Goal: Task Accomplishment & Management: Complete application form

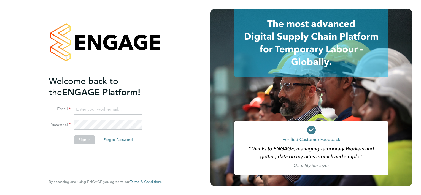
type input "[EMAIL_ADDRESS][DOMAIN_NAME]"
click at [80, 137] on button "Sign In" at bounding box center [84, 139] width 21 height 9
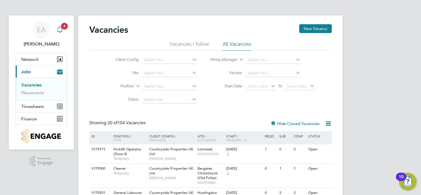
click at [62, 33] on div "Main navigation" at bounding box center [59, 29] width 11 height 11
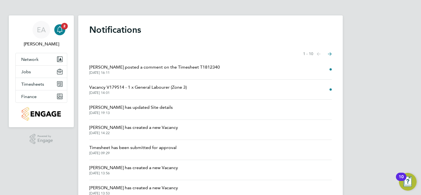
click at [155, 68] on span "[PERSON_NAME] posted a comment on the Timesheet T1812340" at bounding box center [154, 67] width 131 height 7
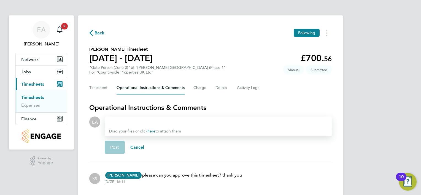
scroll to position [20, 0]
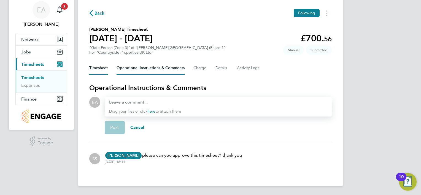
click at [96, 68] on button "Timesheet" at bounding box center [98, 67] width 18 height 13
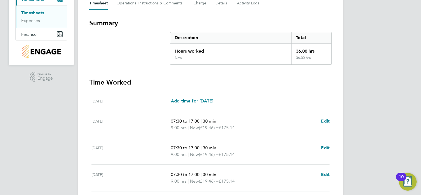
scroll to position [196, 0]
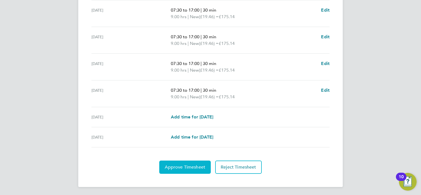
click at [193, 165] on span "Approve Timesheet" at bounding box center [185, 168] width 41 height 6
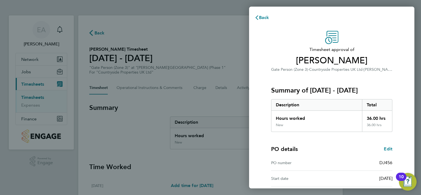
scroll to position [68, 0]
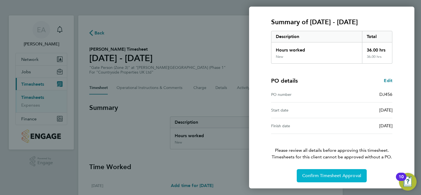
click at [337, 174] on span "Confirm Timesheet Approval" at bounding box center [331, 176] width 59 height 6
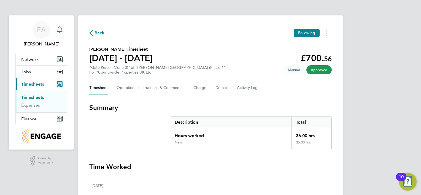
click at [60, 30] on icon "Main navigation" at bounding box center [60, 29] width 7 height 7
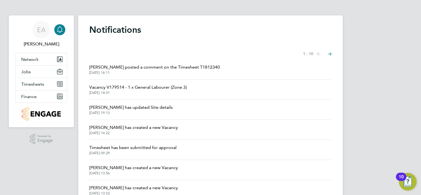
click at [173, 87] on span "Vacancy V179514 - 1 x General Labourer (Zone 3)" at bounding box center [138, 87] width 98 height 7
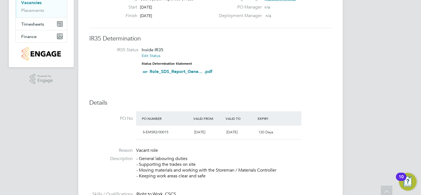
scroll to position [82, 0]
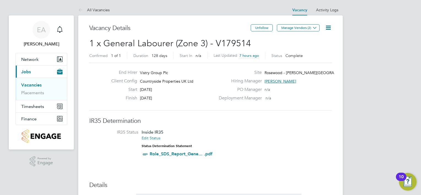
click at [34, 85] on link "Vacancies" at bounding box center [31, 84] width 20 height 5
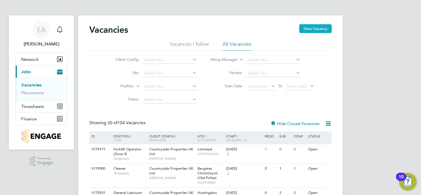
click at [305, 28] on button "New Vacancy" at bounding box center [315, 28] width 33 height 9
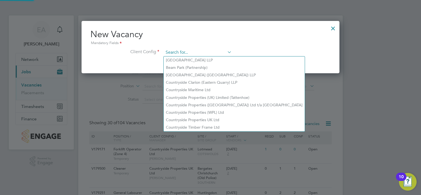
click at [187, 53] on input at bounding box center [198, 53] width 68 height 8
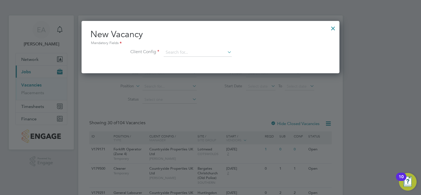
click at [187, 117] on li "Countryside Properties UK Ltd" at bounding box center [234, 119] width 141 height 7
type input "Countryside Properties UK Ltd"
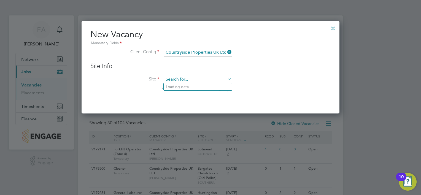
click at [171, 77] on input at bounding box center [198, 80] width 68 height 8
click at [182, 102] on li "Rosewood - [PERSON_NAME][GEOGRAPHIC_DATA] Phase 2" at bounding box center [239, 101] width 150 height 7
type input "Rosewood - [PERSON_NAME][GEOGRAPHIC_DATA] Phase 2"
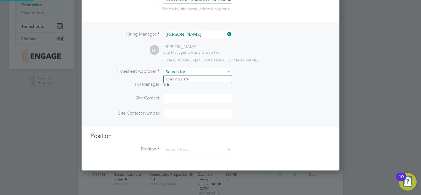
click at [211, 72] on input at bounding box center [198, 72] width 68 height 8
click at [194, 87] on li "[PERSON_NAME]" at bounding box center [198, 86] width 68 height 7
type input "[PERSON_NAME]"
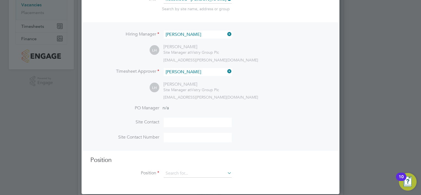
click at [171, 124] on input at bounding box center [198, 123] width 68 height 10
type input "[PERSON_NAME]"
type input "07741233806"
type input "General Labourer (Zone 3)"
click at [200, 136] on input "07741233806" at bounding box center [198, 138] width 68 height 10
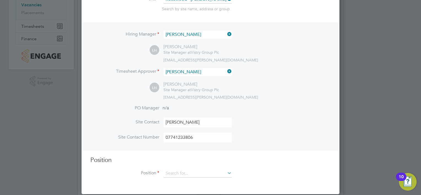
click at [205, 138] on input "07741233806" at bounding box center [198, 138] width 68 height 10
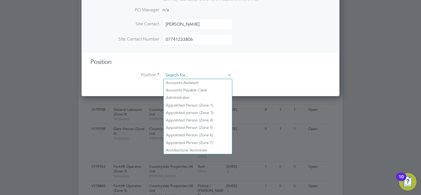
click at [204, 74] on input at bounding box center [198, 75] width 68 height 8
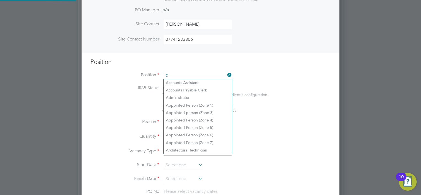
scroll to position [792, 258]
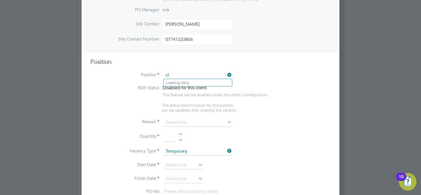
type input "c"
click at [187, 99] on li "Wel fare Labourer (Zone 3)" at bounding box center [198, 97] width 68 height 7
type input "Welfare Labourer (Zone 3)"
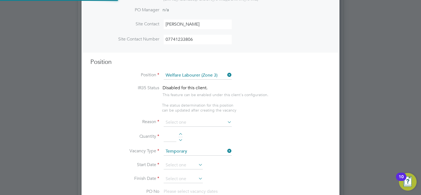
type textarea "- General labouring duties - Cleaning the canteen, site changing rooms, toilets…"
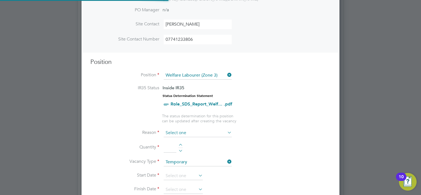
scroll to position [16, 29]
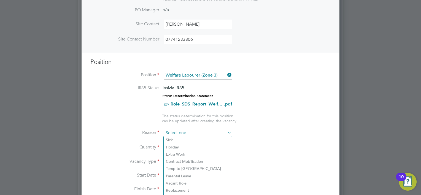
click at [196, 134] on input at bounding box center [198, 133] width 68 height 8
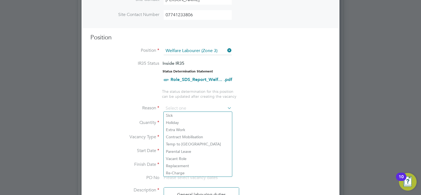
scroll to position [202, 0]
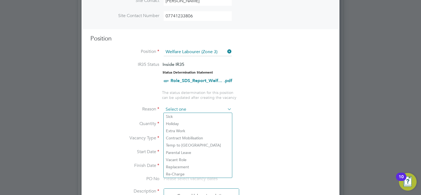
click at [190, 107] on input at bounding box center [198, 110] width 68 height 8
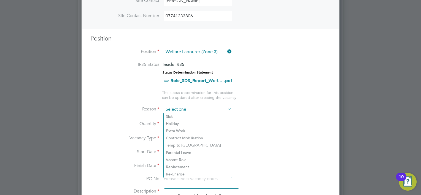
click at [180, 107] on input at bounding box center [198, 110] width 68 height 8
click at [208, 109] on input at bounding box center [198, 110] width 68 height 8
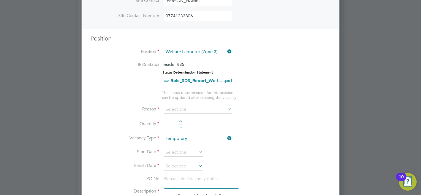
click at [170, 157] on li "Vacant Role" at bounding box center [198, 159] width 68 height 7
type input "Vacant Role"
click at [182, 120] on div at bounding box center [180, 122] width 5 height 4
type input "1"
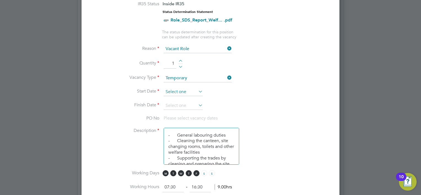
click at [183, 89] on input at bounding box center [183, 92] width 39 height 8
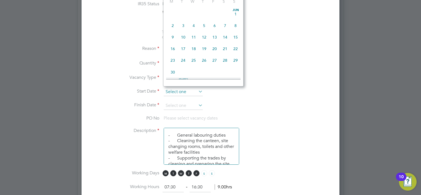
scroll to position [168, 0]
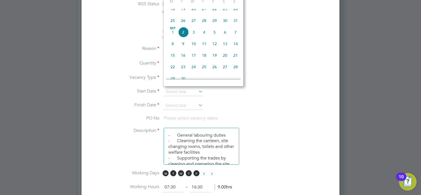
click at [175, 49] on span "8" at bounding box center [173, 44] width 10 height 10
type input "[DATE]"
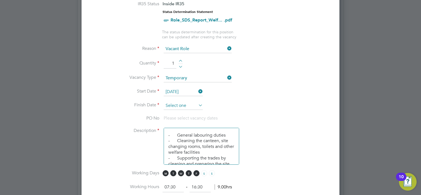
click at [185, 105] on input at bounding box center [183, 106] width 39 height 8
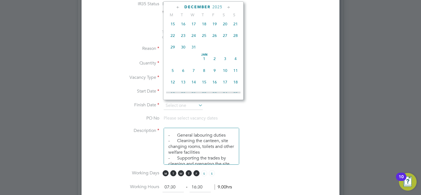
scroll to position [390, 0]
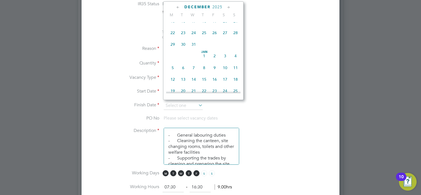
click at [194, 50] on span "31" at bounding box center [194, 44] width 10 height 10
type input "[DATE]"
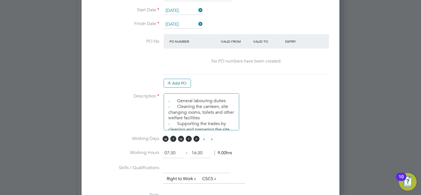
scroll to position [344, 0]
click at [170, 85] on button "Add PO" at bounding box center [177, 83] width 27 height 9
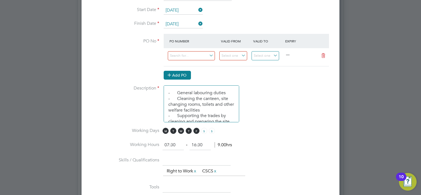
scroll to position [831, 258]
click at [185, 55] on input at bounding box center [191, 55] width 47 height 9
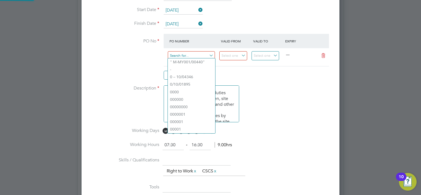
paste input "S-EMSR2/00016"
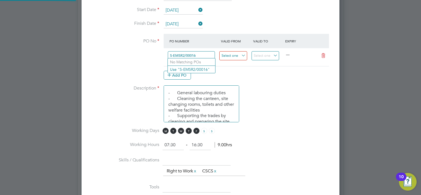
type input "S-EMSR2/00016"
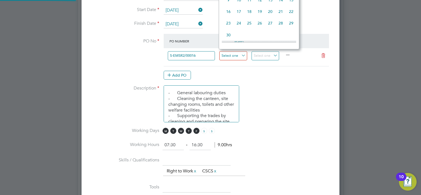
click at [240, 54] on input at bounding box center [233, 55] width 28 height 9
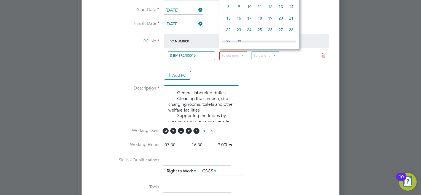
click at [228, 12] on span "8" at bounding box center [228, 6] width 10 height 10
type input "[DATE]"
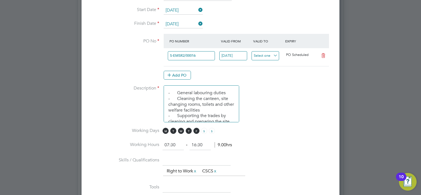
click at [257, 52] on input at bounding box center [266, 55] width 28 height 9
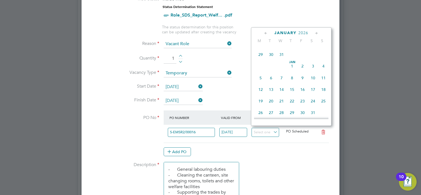
scroll to position [366, 0]
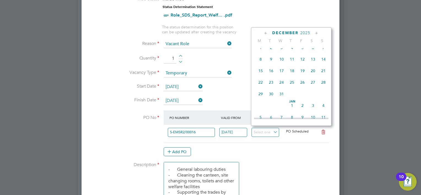
click at [282, 99] on span "31" at bounding box center [281, 94] width 10 height 10
type input "[DATE]"
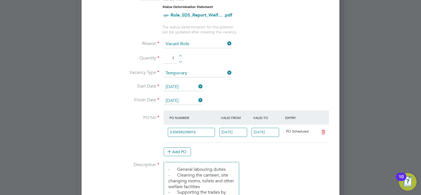
click at [278, 168] on li "Description - General labouring duties - Cleaning the canteen, site changing ro…" at bounding box center [210, 183] width 240 height 42
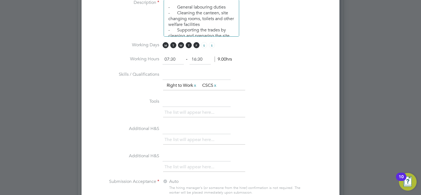
scroll to position [430, 0]
click at [179, 57] on input "07:30" at bounding box center [173, 59] width 21 height 10
type input "0"
type input "08:00"
click at [203, 59] on input "16:30" at bounding box center [200, 59] width 21 height 10
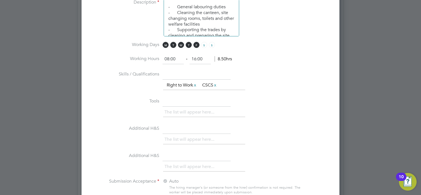
type input "16:00"
click at [266, 97] on li "Tools The list will appear here..." at bounding box center [210, 110] width 240 height 27
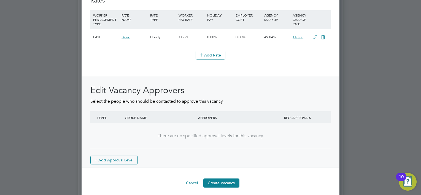
scroll to position [657, 0]
click at [216, 182] on button "Create Vacancy" at bounding box center [221, 182] width 36 height 9
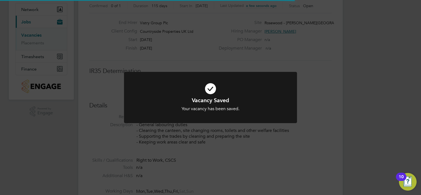
scroll to position [9, 119]
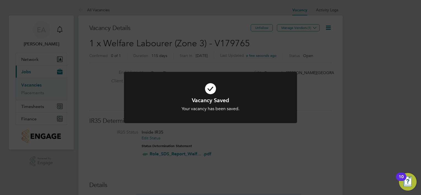
click at [300, 26] on div "Vacancy Saved Your vacancy has been saved. Cancel Okay" at bounding box center [210, 97] width 421 height 195
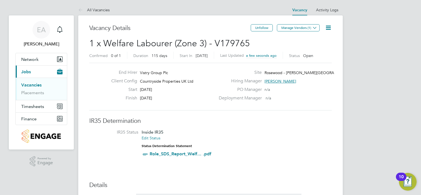
click at [300, 26] on button "Manage Vendors (1)" at bounding box center [298, 27] width 43 height 7
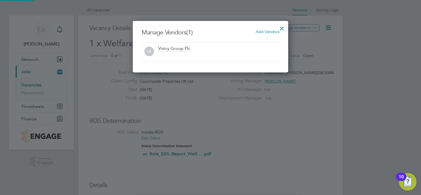
scroll to position [52, 156]
click at [266, 31] on span "Add Vendors" at bounding box center [268, 31] width 24 height 5
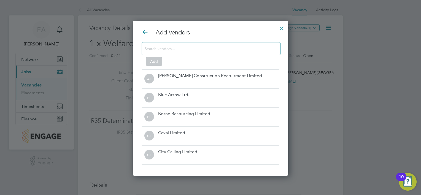
scroll to position [155, 156]
click at [180, 47] on input "s" at bounding box center [207, 48] width 124 height 7
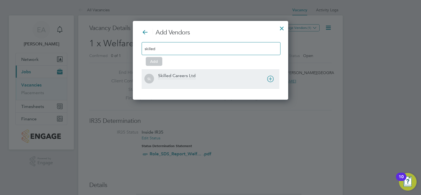
type input "skilled"
click at [168, 77] on div "Skilled Careers Ltd" at bounding box center [176, 76] width 37 height 6
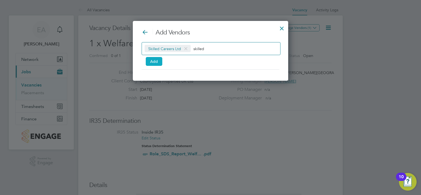
click at [153, 61] on button "Add" at bounding box center [154, 61] width 17 height 9
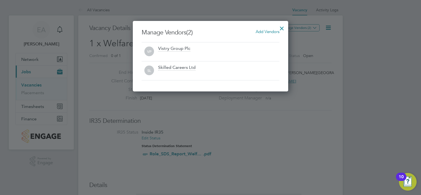
click at [284, 28] on div at bounding box center [282, 27] width 10 height 10
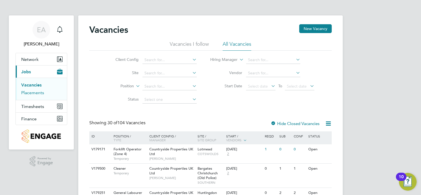
click at [34, 93] on link "Placements" at bounding box center [32, 92] width 23 height 5
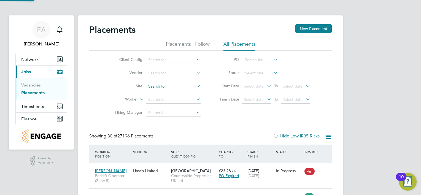
click at [162, 83] on input at bounding box center [173, 87] width 54 height 8
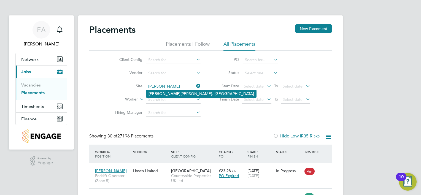
type input "morella"
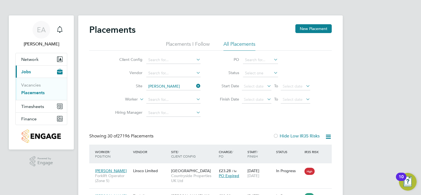
click at [169, 86] on input at bounding box center [173, 87] width 54 height 8
click at [158, 93] on b "Morella" at bounding box center [165, 94] width 32 height 5
type input "Morella Woods, Lenham"
